Goal: Complete application form

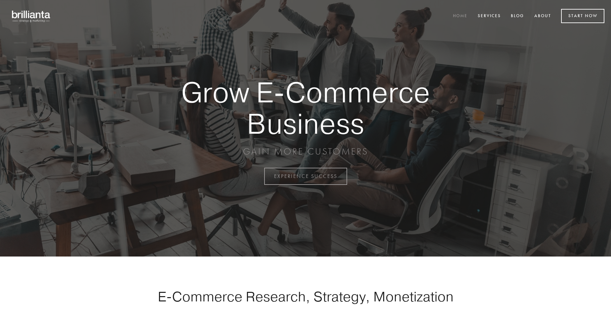
scroll to position [1733, 0]
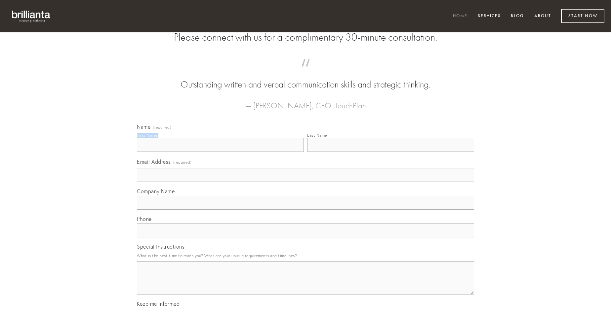
type input "[PERSON_NAME]"
click at [391, 152] on input "Last Name" at bounding box center [390, 145] width 167 height 14
type input "[PERSON_NAME]"
click at [306, 182] on input "Email Address (required)" at bounding box center [305, 175] width 337 height 14
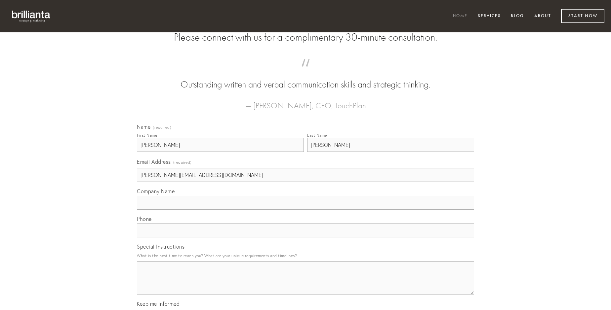
type input "[PERSON_NAME][EMAIL_ADDRESS][DOMAIN_NAME]"
click at [306, 210] on input "Company Name" at bounding box center [305, 203] width 337 height 14
type input "eius"
click at [306, 238] on input "text" at bounding box center [305, 231] width 337 height 14
click at [306, 284] on textarea "Special Instructions" at bounding box center [305, 278] width 337 height 33
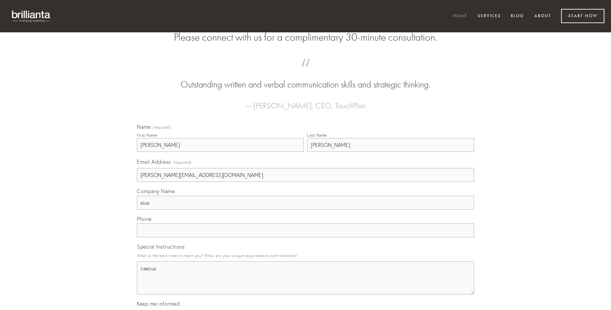
type textarea "caecus"
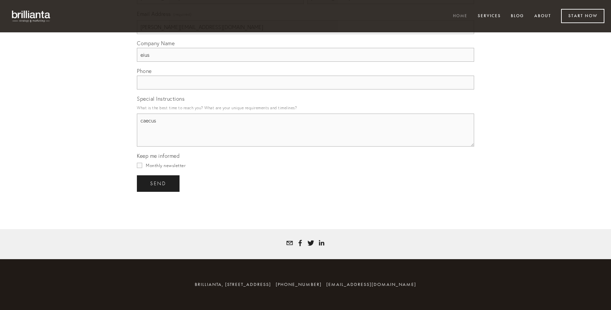
click at [159, 184] on span "send" at bounding box center [158, 184] width 16 height 6
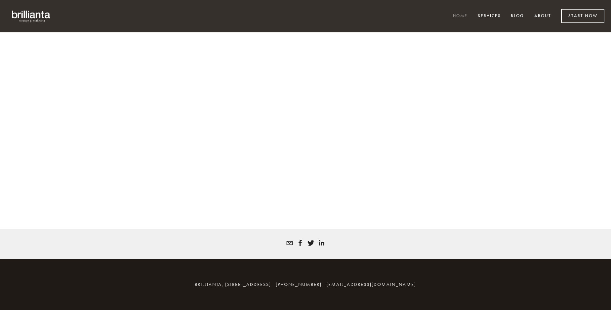
scroll to position [1724, 0]
